Goal: Information Seeking & Learning: Learn about a topic

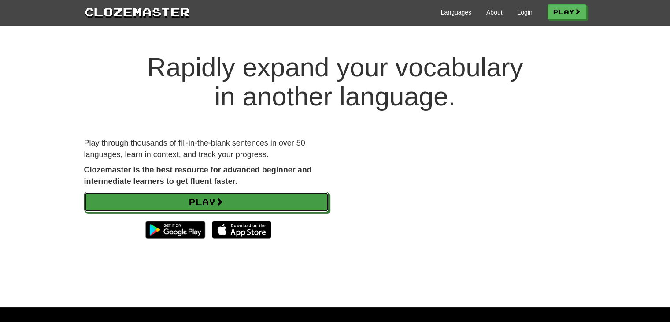
click at [185, 203] on link "Play" at bounding box center [206, 202] width 245 height 20
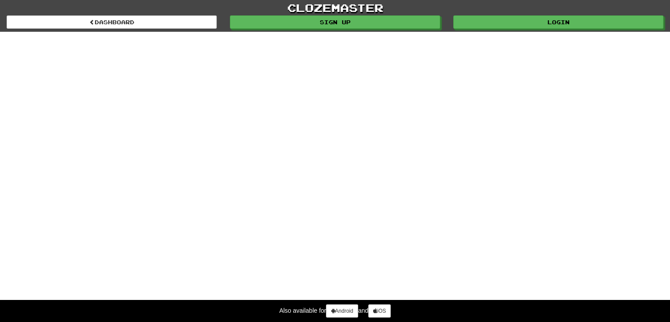
select select "*******"
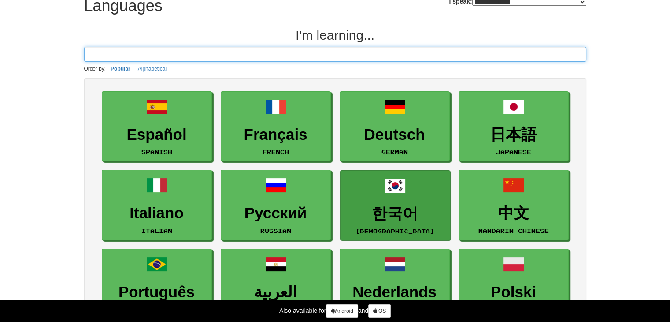
scroll to position [44, 0]
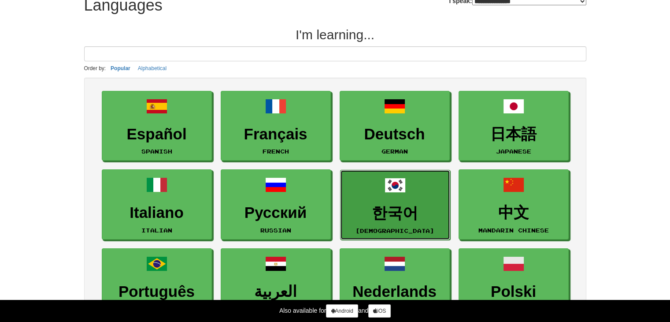
click at [399, 209] on h3 "한국어" at bounding box center [395, 212] width 100 height 17
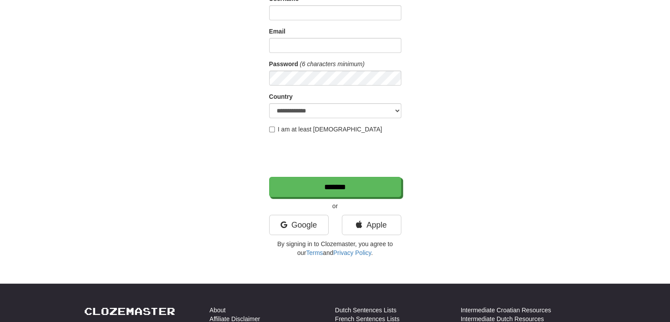
scroll to position [88, 0]
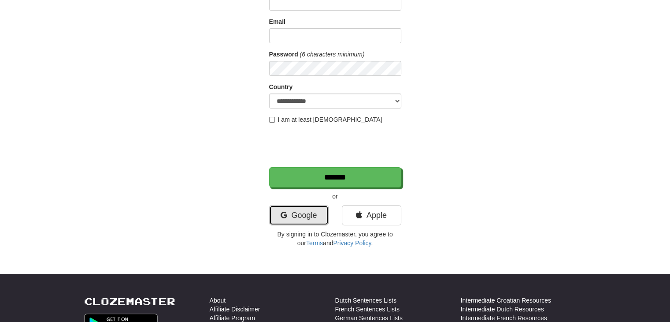
click at [292, 215] on link "Google" at bounding box center [298, 215] width 59 height 20
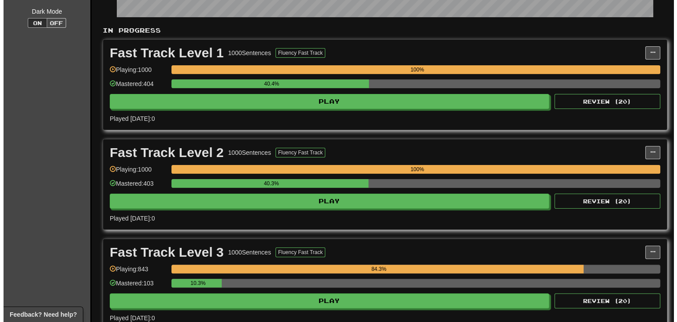
scroll to position [264, 0]
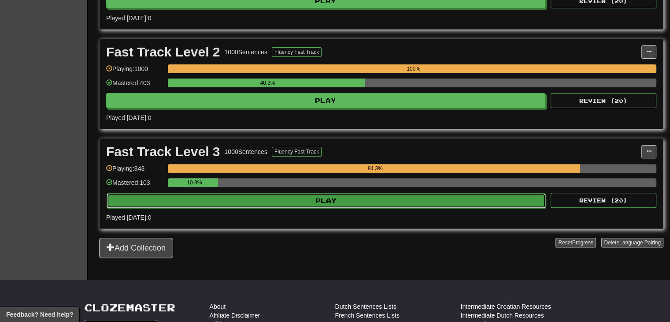
click at [361, 204] on button "Play" at bounding box center [326, 200] width 439 height 15
select select "**"
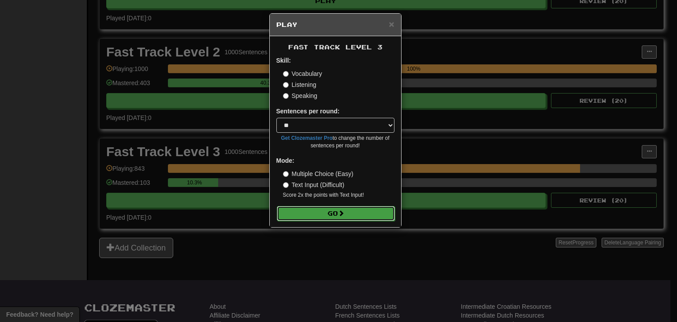
click at [350, 214] on button "Go" at bounding box center [336, 213] width 118 height 15
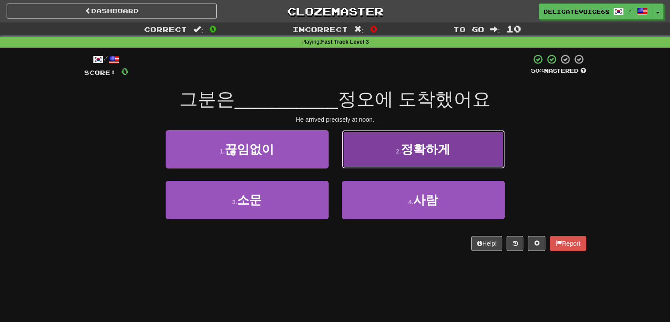
click at [456, 156] on button "2 . 정확하게" at bounding box center [423, 149] width 163 height 38
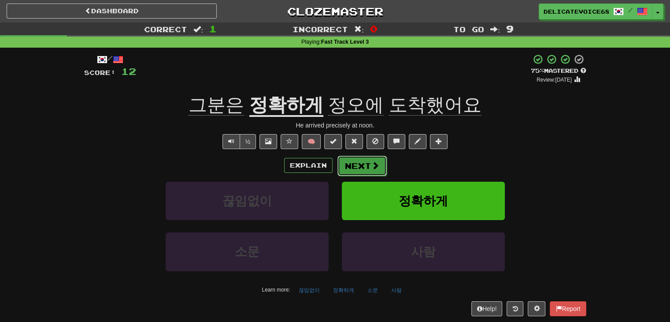
click at [372, 164] on span at bounding box center [376, 165] width 8 height 8
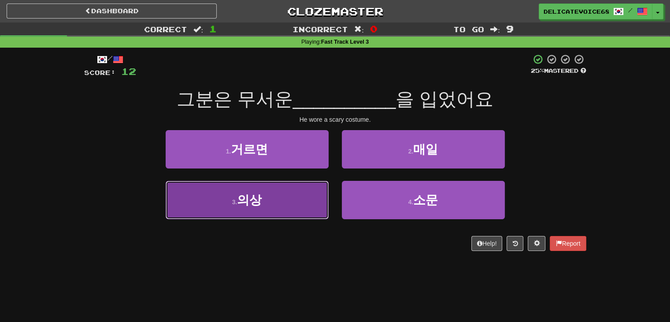
click at [264, 207] on button "3 . 의상" at bounding box center [247, 200] width 163 height 38
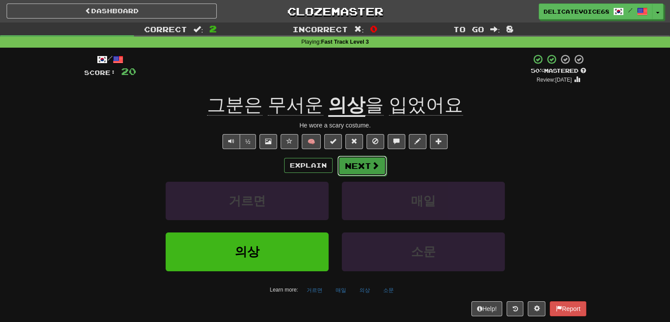
click at [376, 170] on button "Next" at bounding box center [362, 166] width 49 height 20
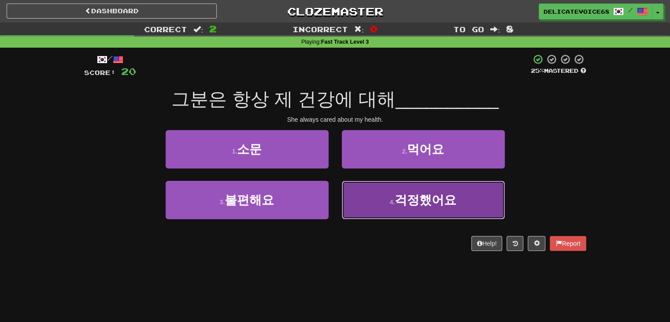
click at [414, 201] on span "걱정했어요" at bounding box center [426, 200] width 62 height 14
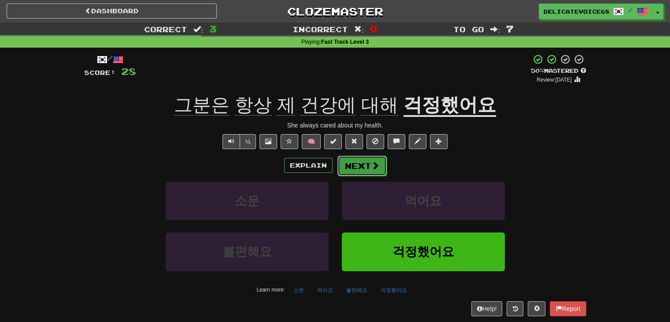
click at [365, 172] on button "Next" at bounding box center [362, 166] width 49 height 20
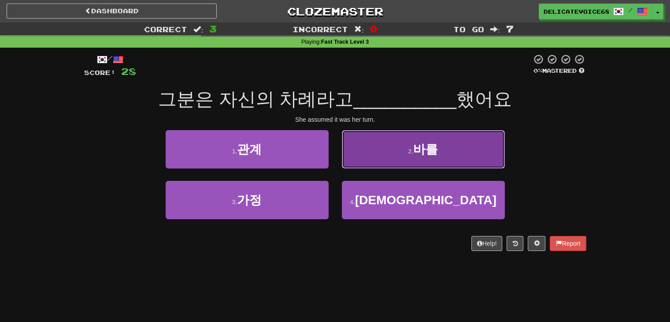
click at [422, 156] on span "바를" at bounding box center [425, 149] width 25 height 14
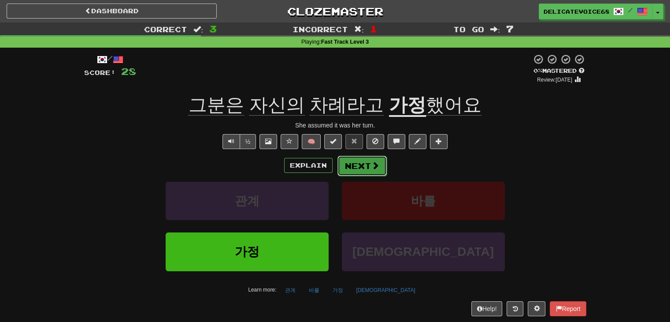
click at [363, 165] on button "Next" at bounding box center [362, 166] width 49 height 20
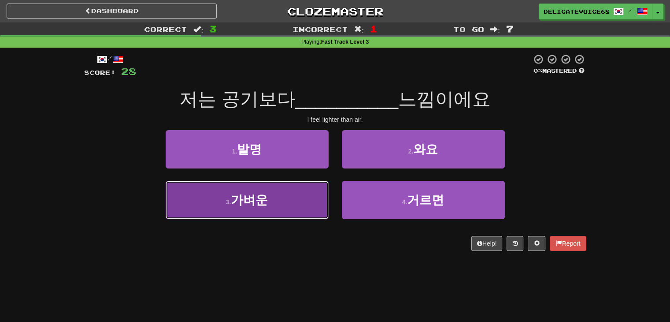
click at [294, 217] on button "3 . 가벼운" at bounding box center [247, 200] width 163 height 38
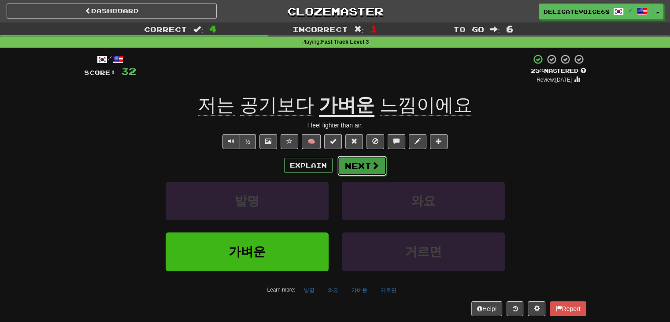
click at [374, 170] on button "Next" at bounding box center [362, 166] width 49 height 20
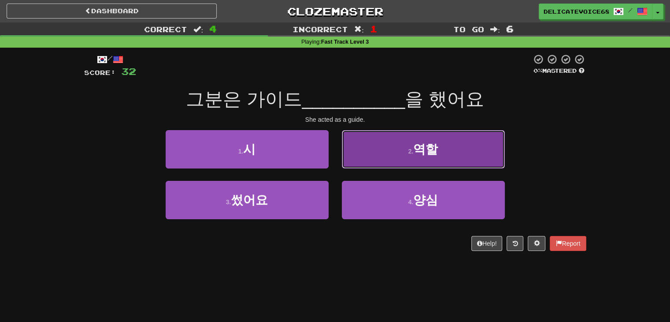
click at [398, 152] on button "2 . 역할" at bounding box center [423, 149] width 163 height 38
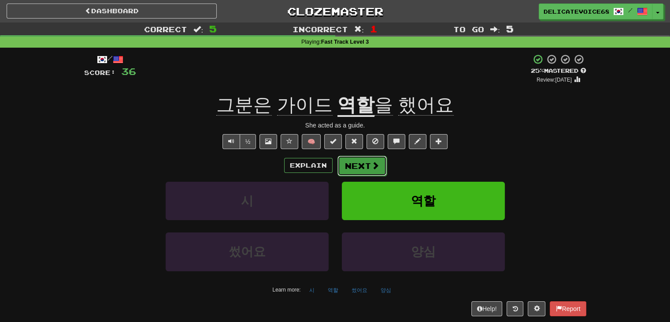
click at [372, 162] on span at bounding box center [376, 165] width 8 height 8
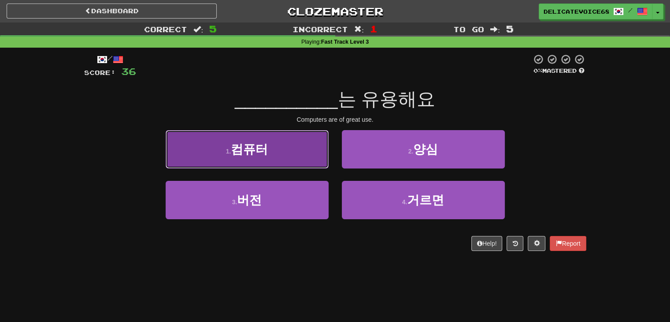
click at [259, 158] on button "1 . 컴퓨터" at bounding box center [247, 149] width 163 height 38
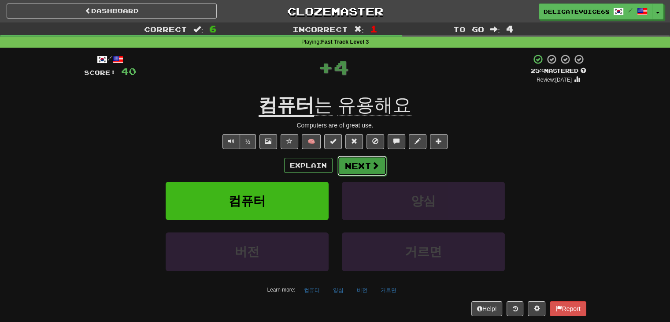
click at [367, 169] on button "Next" at bounding box center [362, 166] width 49 height 20
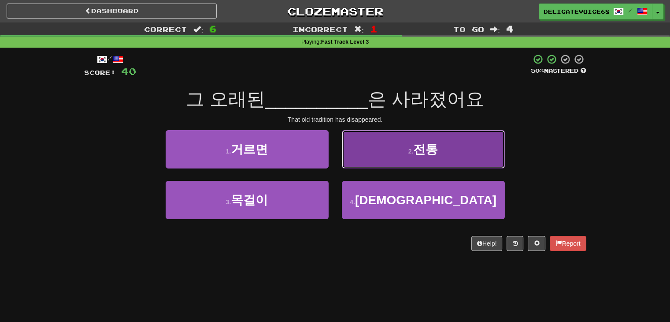
click at [459, 150] on button "2 . 전통" at bounding box center [423, 149] width 163 height 38
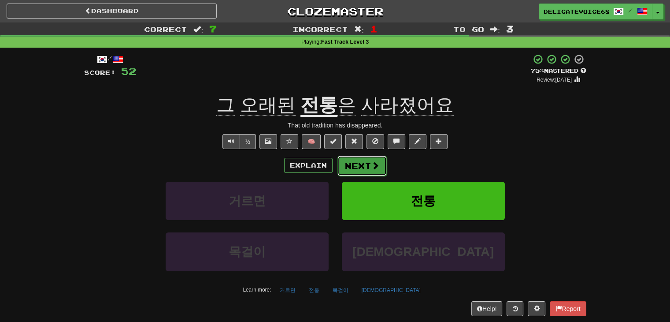
click at [367, 165] on button "Next" at bounding box center [362, 166] width 49 height 20
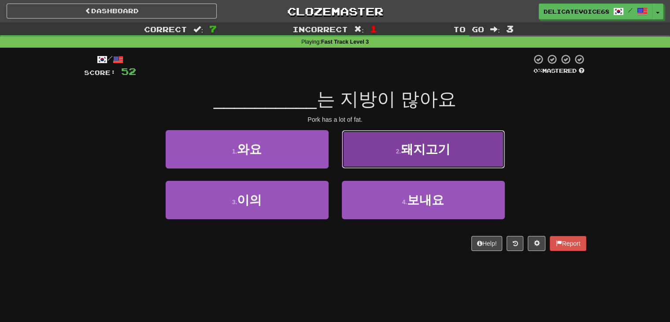
click at [373, 159] on button "2 . 돼지고기" at bounding box center [423, 149] width 163 height 38
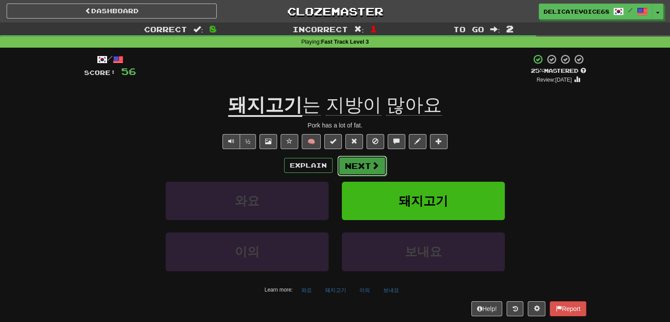
click at [363, 163] on button "Next" at bounding box center [362, 166] width 49 height 20
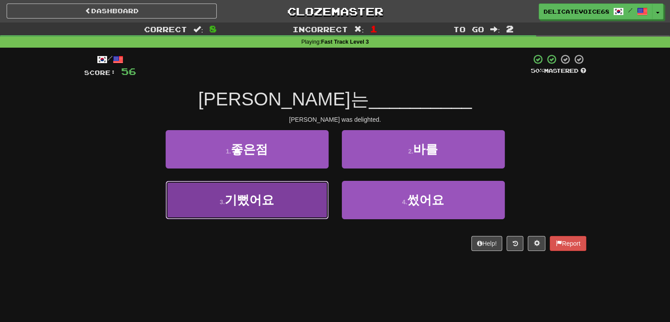
click at [248, 214] on button "3 . 기뻤어요" at bounding box center [247, 200] width 163 height 38
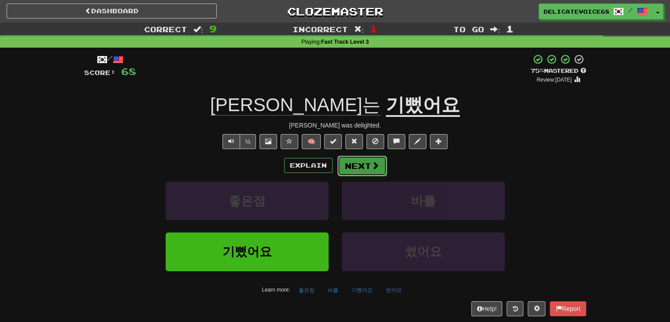
click at [368, 173] on button "Next" at bounding box center [362, 166] width 49 height 20
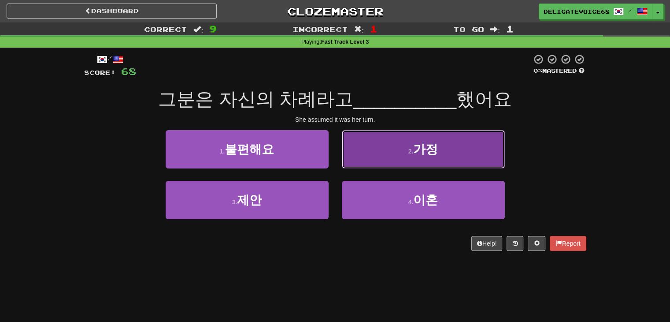
click at [410, 156] on button "2 . 가정" at bounding box center [423, 149] width 163 height 38
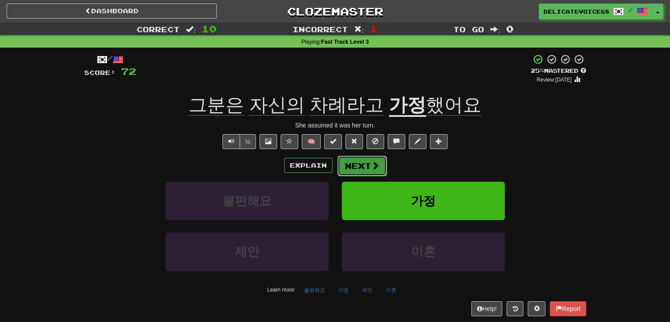
click at [372, 172] on button "Next" at bounding box center [362, 166] width 49 height 20
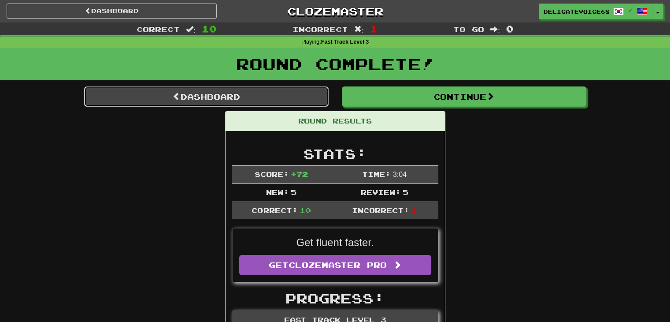
click at [234, 97] on link "Dashboard" at bounding box center [206, 96] width 245 height 20
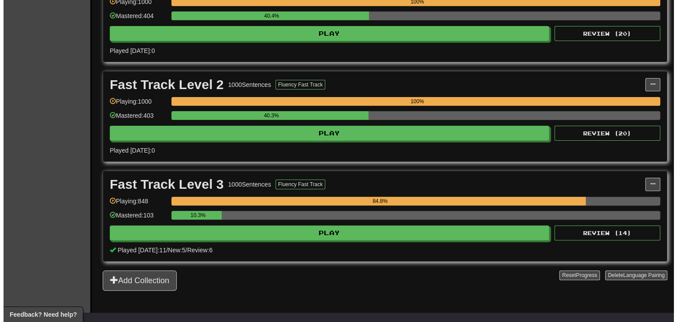
scroll to position [220, 0]
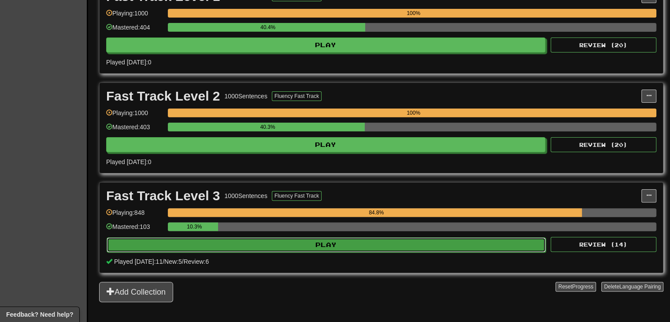
click at [333, 240] on button "Play" at bounding box center [326, 244] width 439 height 15
select select "**"
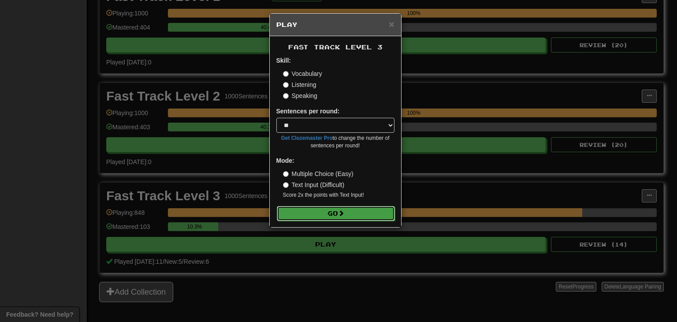
click at [363, 212] on button "Go" at bounding box center [336, 213] width 118 height 15
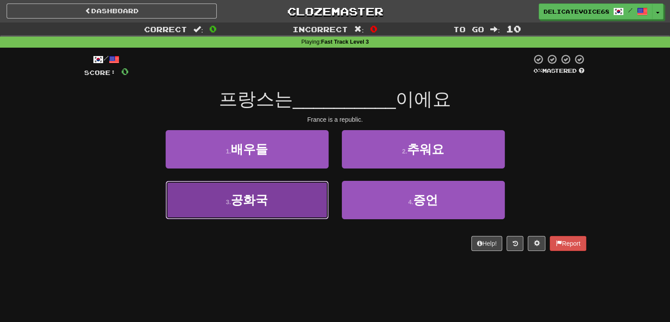
click at [277, 210] on button "3 . 공화국" at bounding box center [247, 200] width 163 height 38
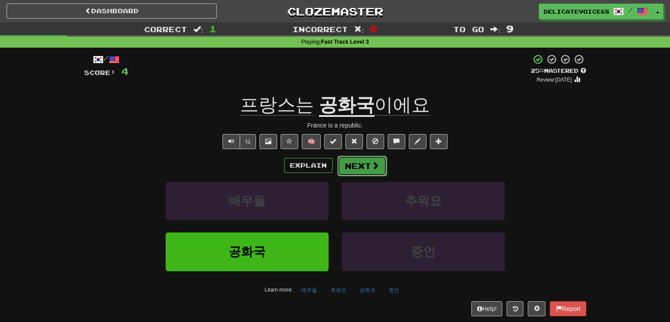
click at [357, 166] on button "Next" at bounding box center [362, 166] width 49 height 20
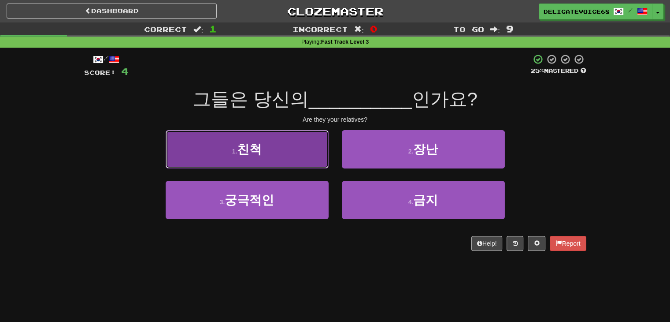
click at [273, 147] on button "1 . 친척" at bounding box center [247, 149] width 163 height 38
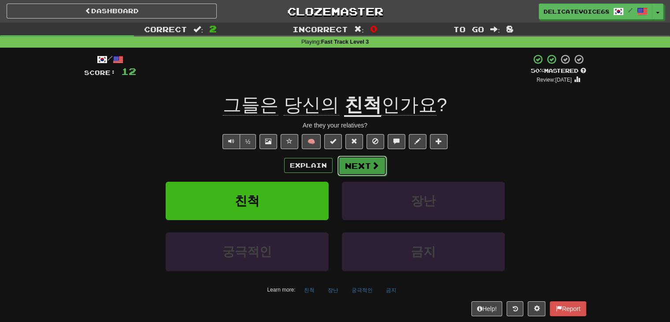
click at [356, 170] on button "Next" at bounding box center [362, 166] width 49 height 20
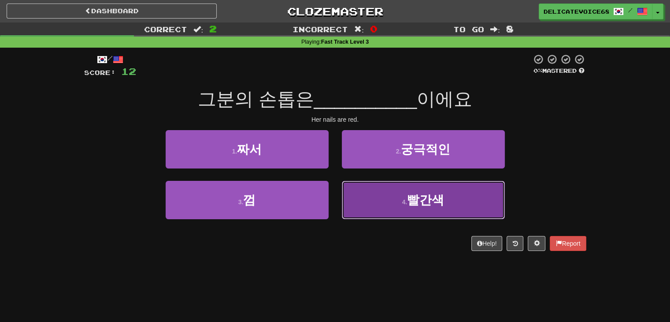
click at [467, 209] on button "4 . 빨간색" at bounding box center [423, 200] width 163 height 38
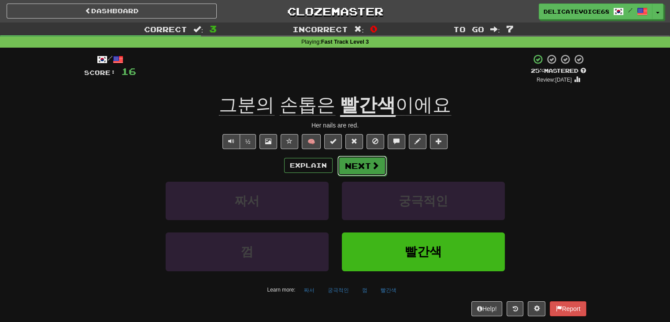
click at [381, 171] on button "Next" at bounding box center [362, 166] width 49 height 20
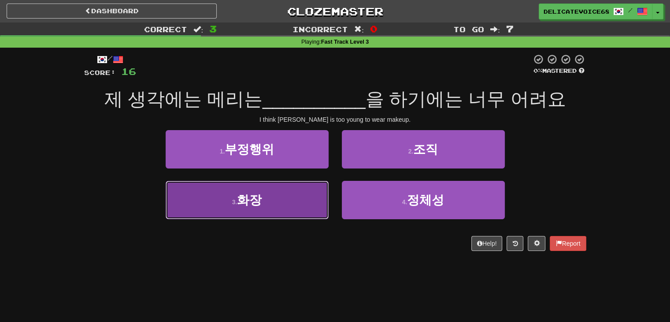
click at [279, 204] on button "3 . 화장" at bounding box center [247, 200] width 163 height 38
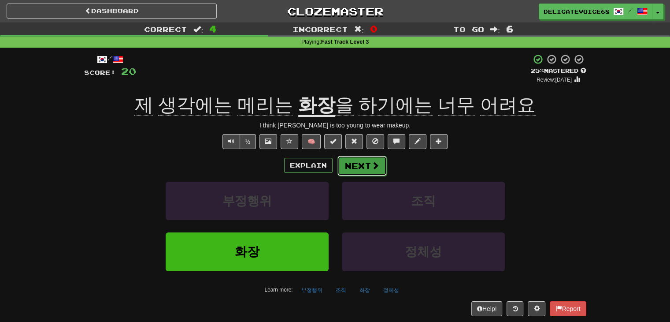
click at [367, 160] on button "Next" at bounding box center [362, 166] width 49 height 20
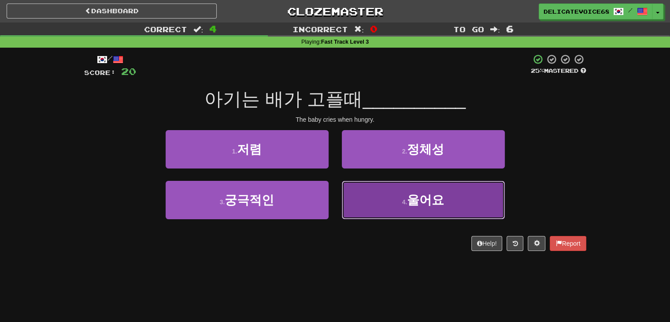
click at [399, 205] on button "4 . 울어요" at bounding box center [423, 200] width 163 height 38
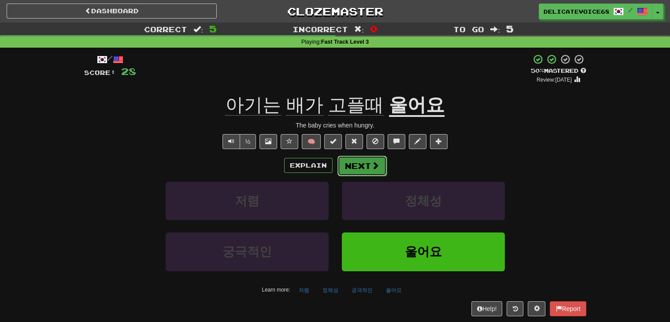
click at [361, 164] on button "Next" at bounding box center [362, 166] width 49 height 20
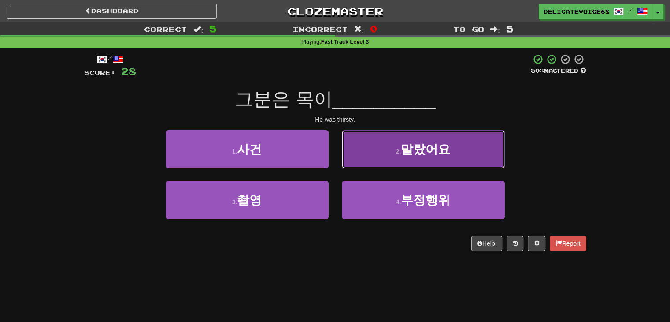
click at [386, 152] on button "2 . 말랐어요" at bounding box center [423, 149] width 163 height 38
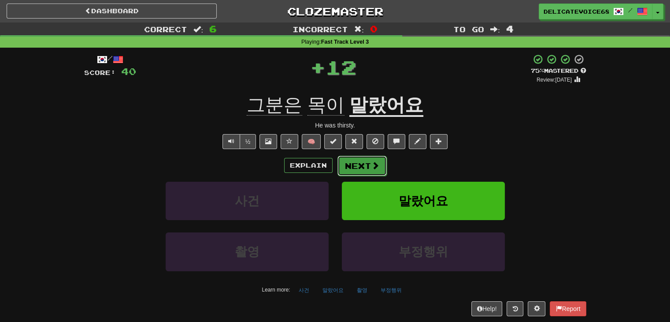
click at [344, 169] on button "Next" at bounding box center [362, 166] width 49 height 20
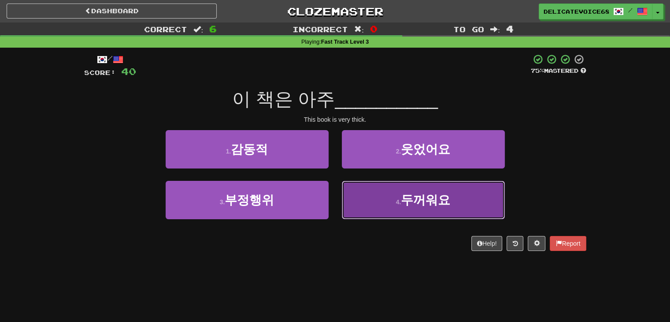
click at [389, 208] on button "4 . 두꺼워요" at bounding box center [423, 200] width 163 height 38
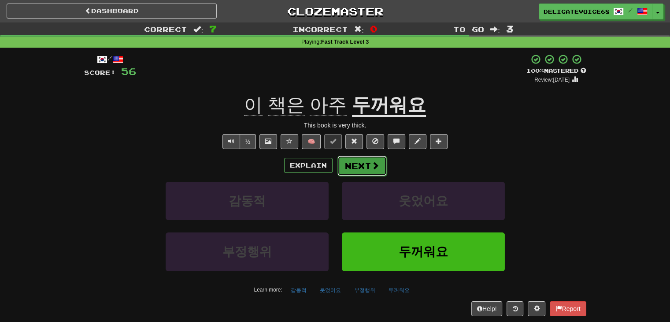
click at [366, 167] on button "Next" at bounding box center [362, 166] width 49 height 20
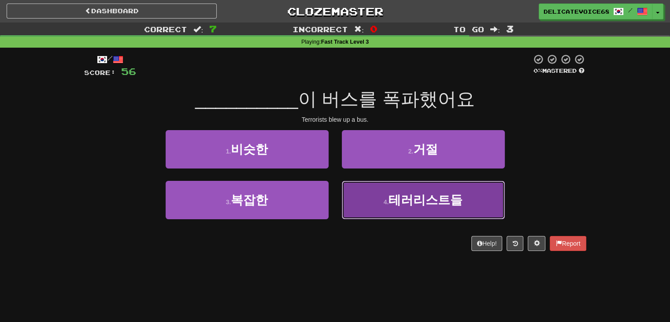
click at [385, 217] on button "4 . 테러리스트들" at bounding box center [423, 200] width 163 height 38
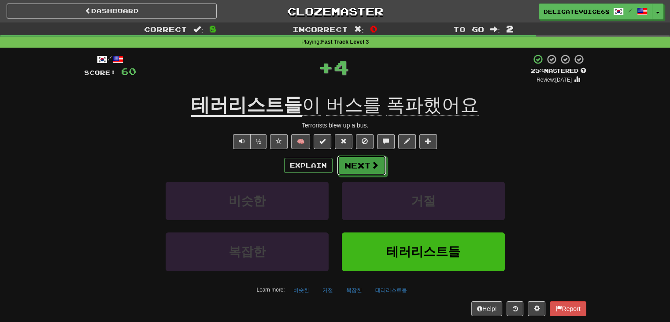
click at [346, 175] on button "Next" at bounding box center [361, 165] width 49 height 20
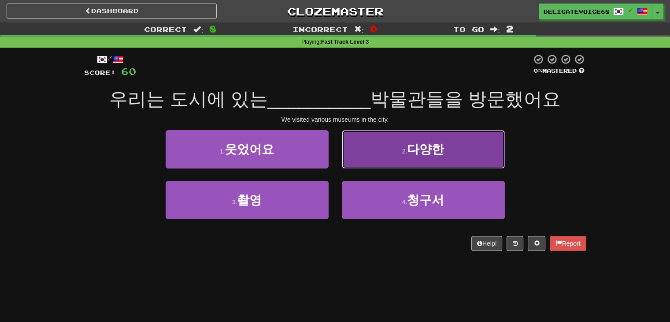
click at [410, 158] on button "2 . 다양한" at bounding box center [423, 149] width 163 height 38
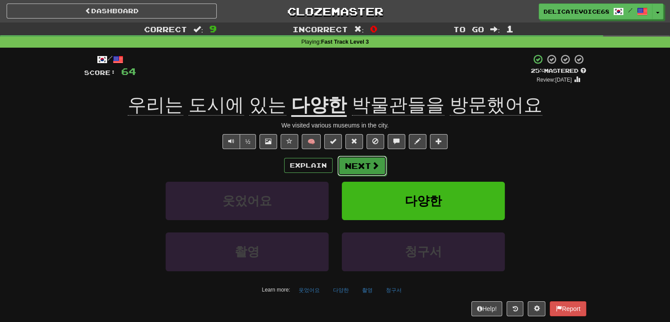
click at [364, 170] on button "Next" at bounding box center [362, 166] width 49 height 20
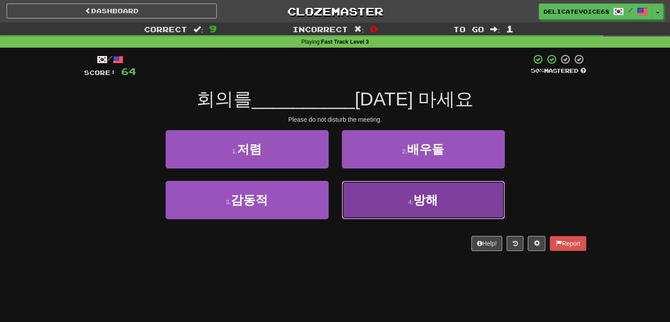
click at [392, 200] on button "4 . 방해" at bounding box center [423, 200] width 163 height 38
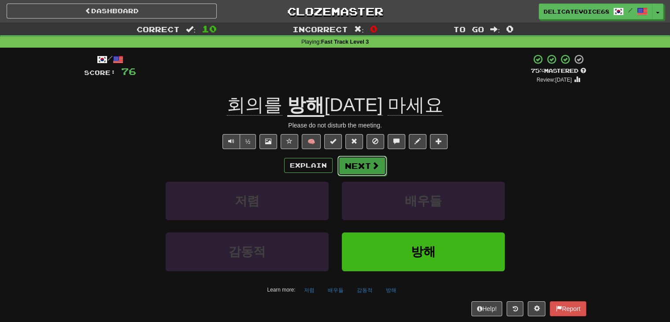
click at [375, 165] on span at bounding box center [376, 165] width 8 height 8
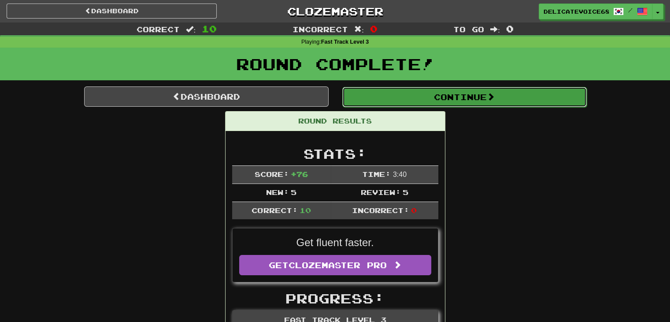
click at [365, 95] on button "Continue" at bounding box center [464, 97] width 245 height 20
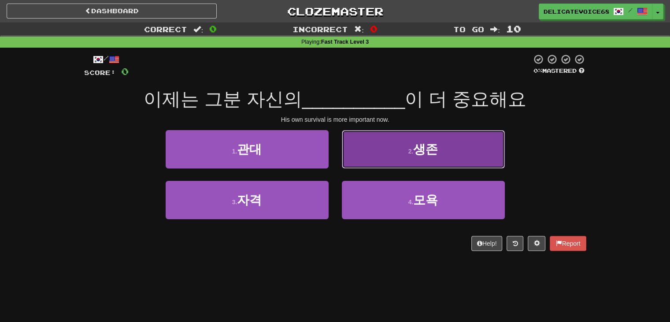
click at [414, 157] on button "2 . 생존" at bounding box center [423, 149] width 163 height 38
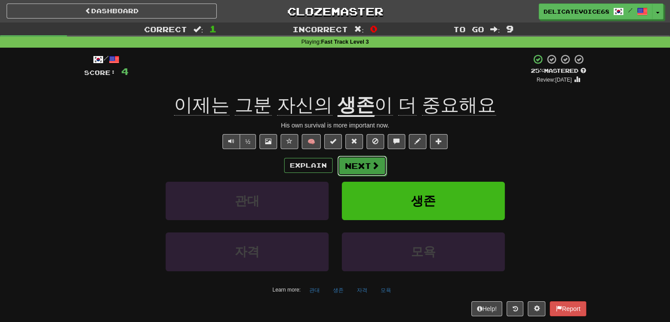
click at [365, 168] on button "Next" at bounding box center [362, 166] width 49 height 20
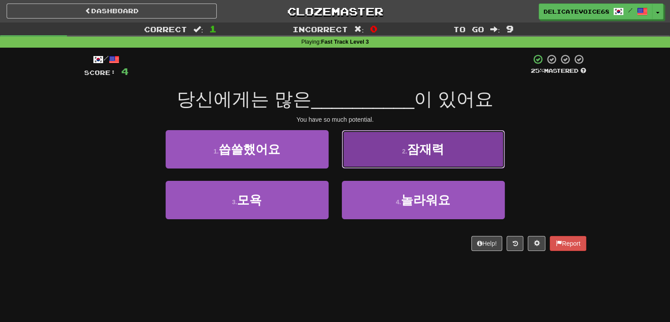
click at [378, 150] on button "2 . 잠재력" at bounding box center [423, 149] width 163 height 38
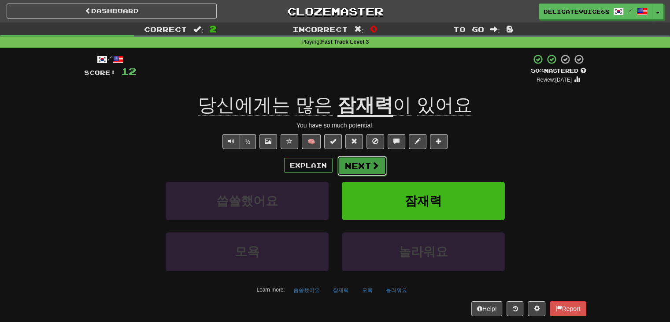
click at [358, 168] on button "Next" at bounding box center [362, 166] width 49 height 20
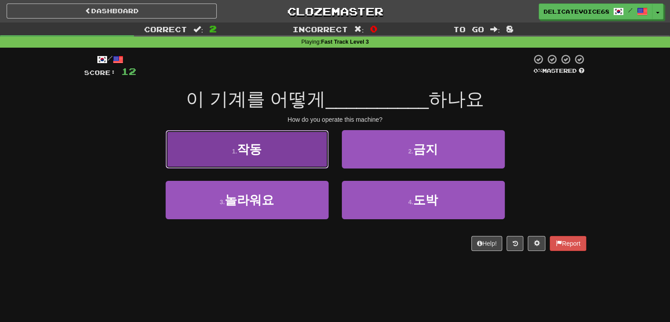
click at [261, 148] on span "작동" at bounding box center [249, 149] width 25 height 14
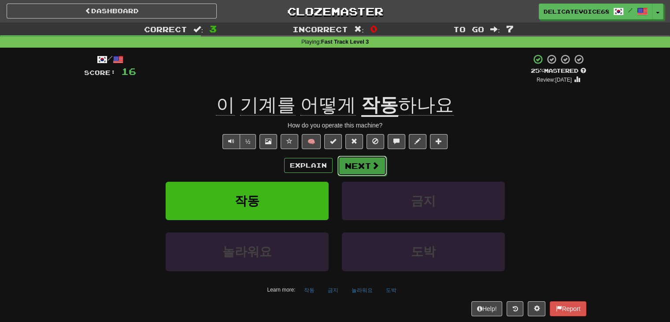
click at [357, 163] on button "Next" at bounding box center [362, 166] width 49 height 20
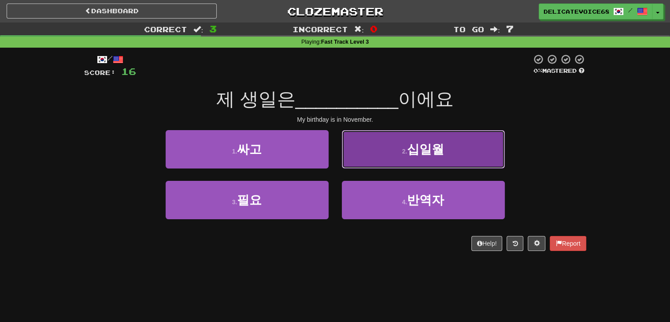
click at [390, 154] on button "2 . 십일월" at bounding box center [423, 149] width 163 height 38
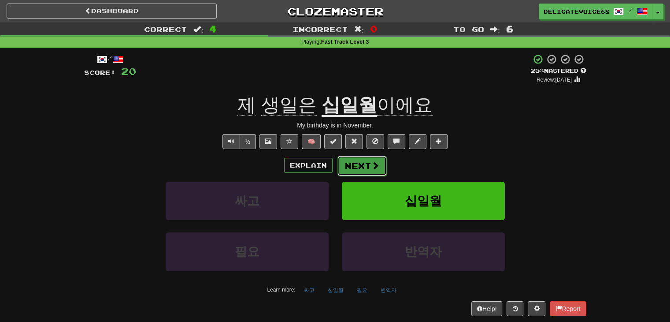
click at [381, 172] on button "Next" at bounding box center [362, 166] width 49 height 20
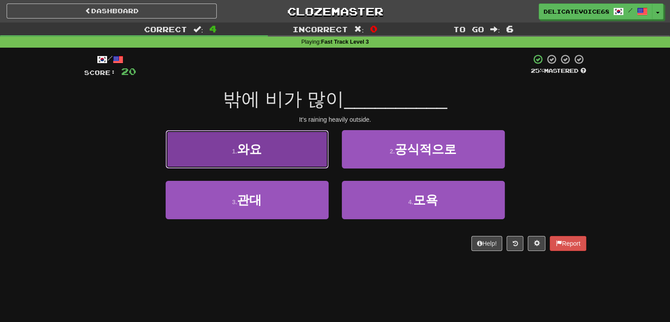
click at [298, 153] on button "1 . 와요" at bounding box center [247, 149] width 163 height 38
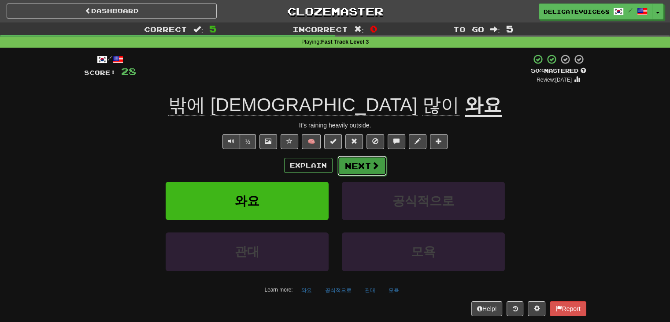
click at [365, 165] on button "Next" at bounding box center [362, 166] width 49 height 20
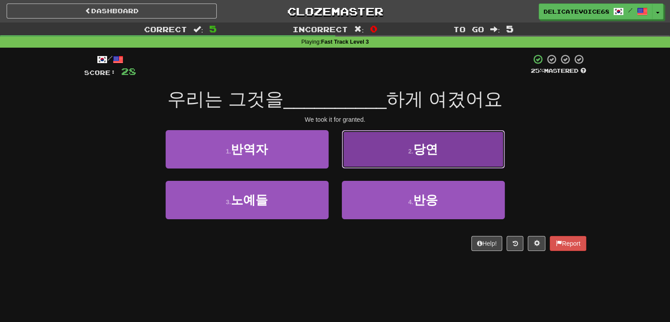
click at [478, 158] on button "2 . 당연" at bounding box center [423, 149] width 163 height 38
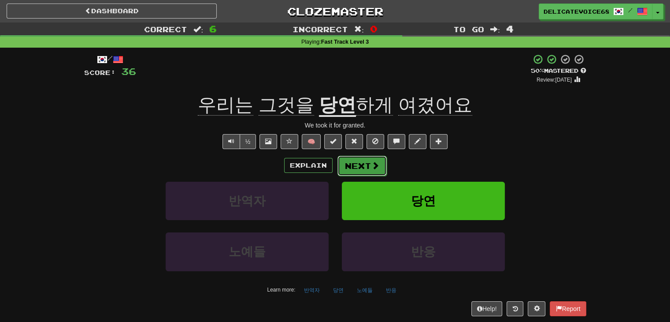
click at [361, 170] on button "Next" at bounding box center [362, 166] width 49 height 20
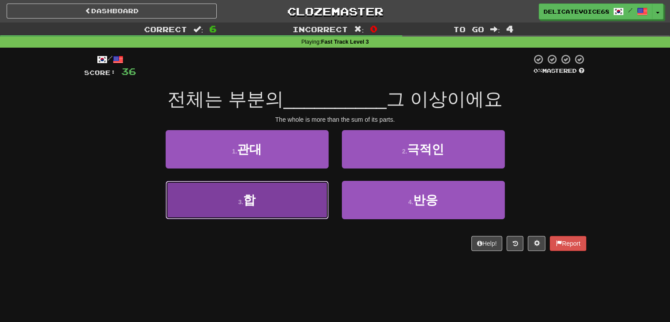
click at [267, 206] on button "3 . 합" at bounding box center [247, 200] width 163 height 38
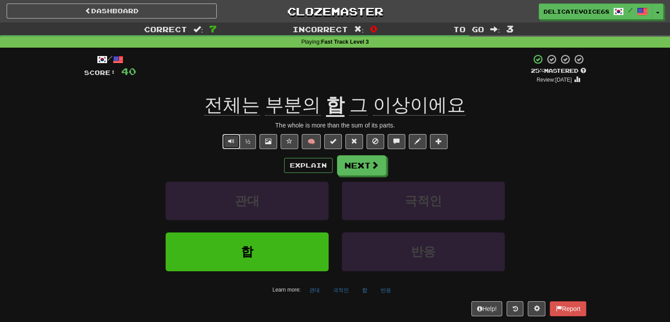
click at [236, 149] on button "Text-to-speech controls" at bounding box center [232, 141] width 18 height 15
click at [363, 173] on button "Next" at bounding box center [362, 166] width 49 height 20
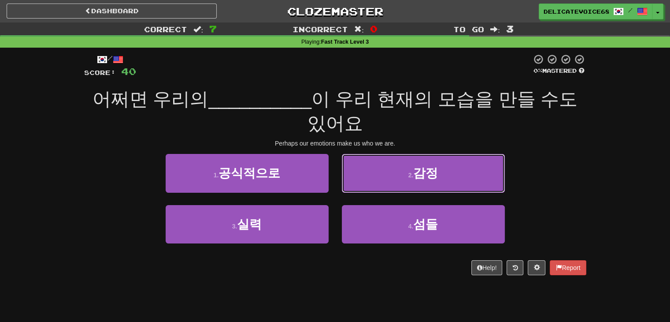
click at [363, 173] on button "2 . 감정" at bounding box center [423, 173] width 163 height 38
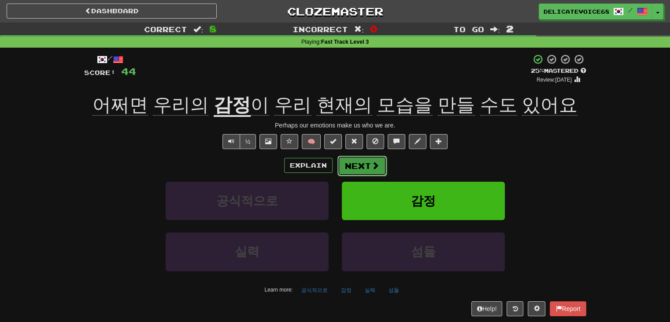
click at [346, 164] on button "Next" at bounding box center [362, 166] width 49 height 20
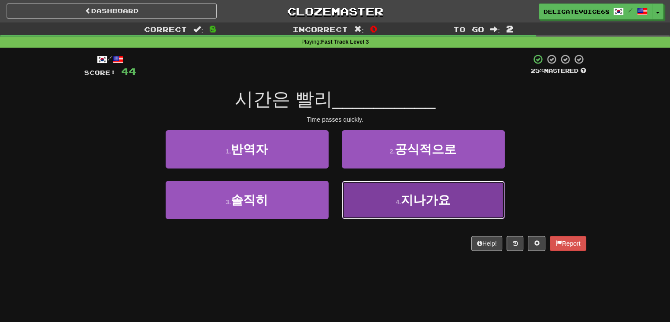
click at [441, 199] on span "지나가요" at bounding box center [425, 200] width 49 height 14
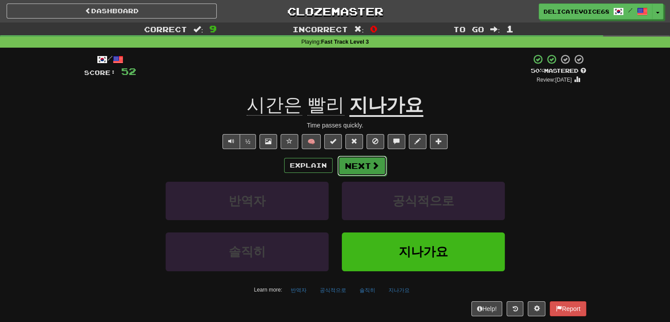
click at [380, 174] on button "Next" at bounding box center [362, 166] width 49 height 20
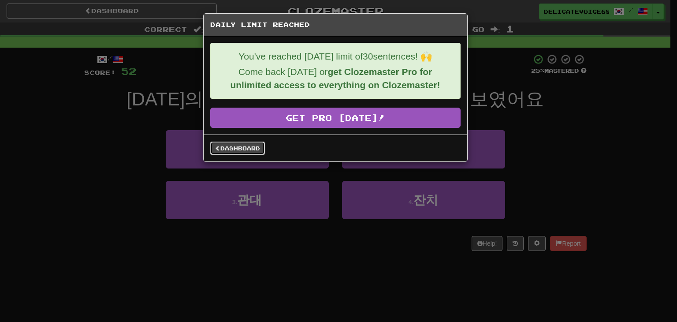
click at [221, 151] on link "Dashboard" at bounding box center [237, 147] width 55 height 13
